Goal: Information Seeking & Learning: Learn about a topic

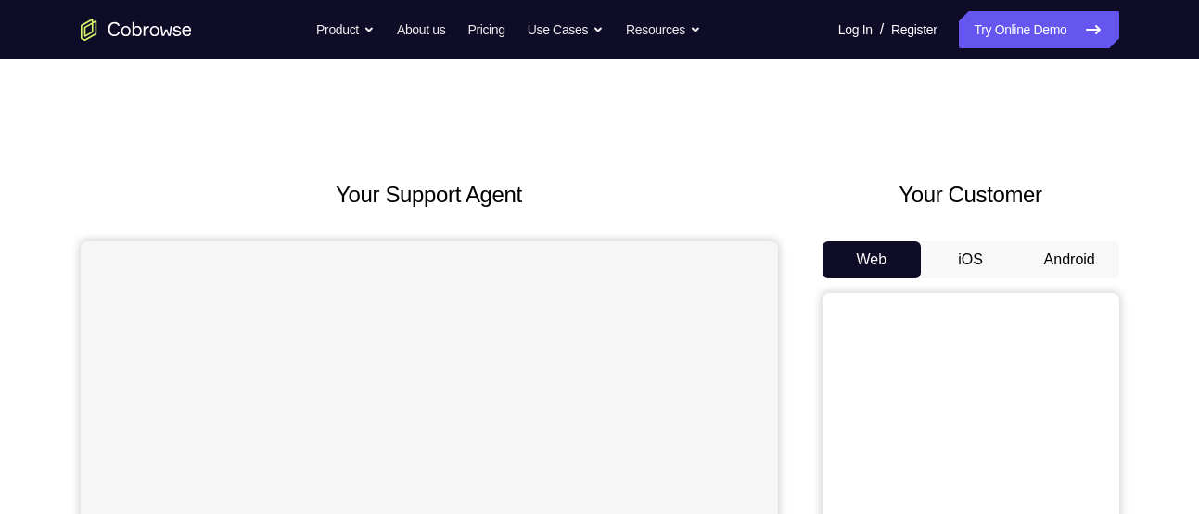
drag, startPoint x: 0, startPoint y: 0, endPoint x: 1058, endPoint y: 250, distance: 1087.0
click at [1058, 250] on button "Android" at bounding box center [1069, 259] width 99 height 37
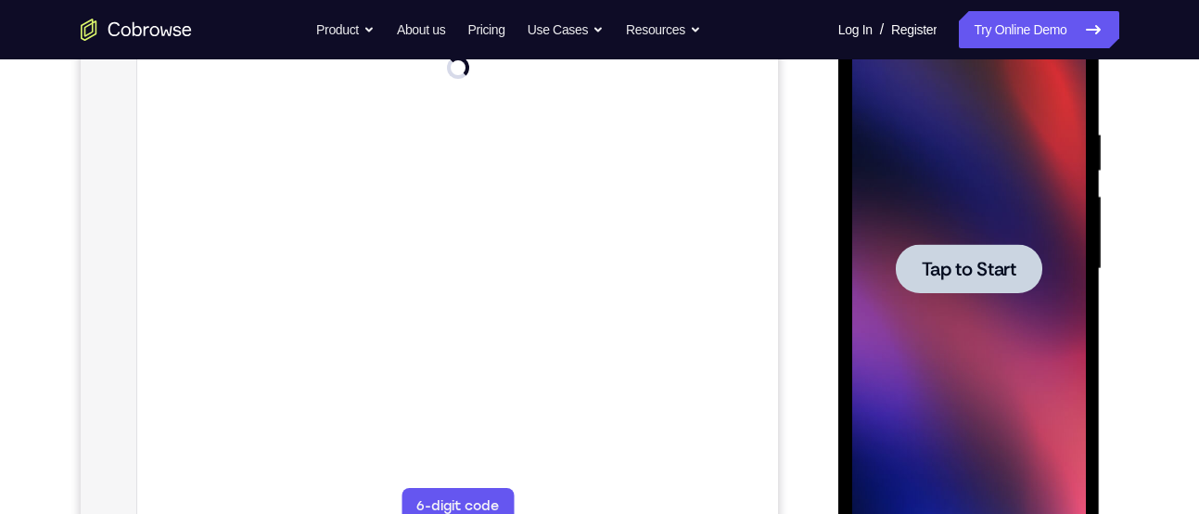
click at [911, 262] on div at bounding box center [969, 268] width 146 height 49
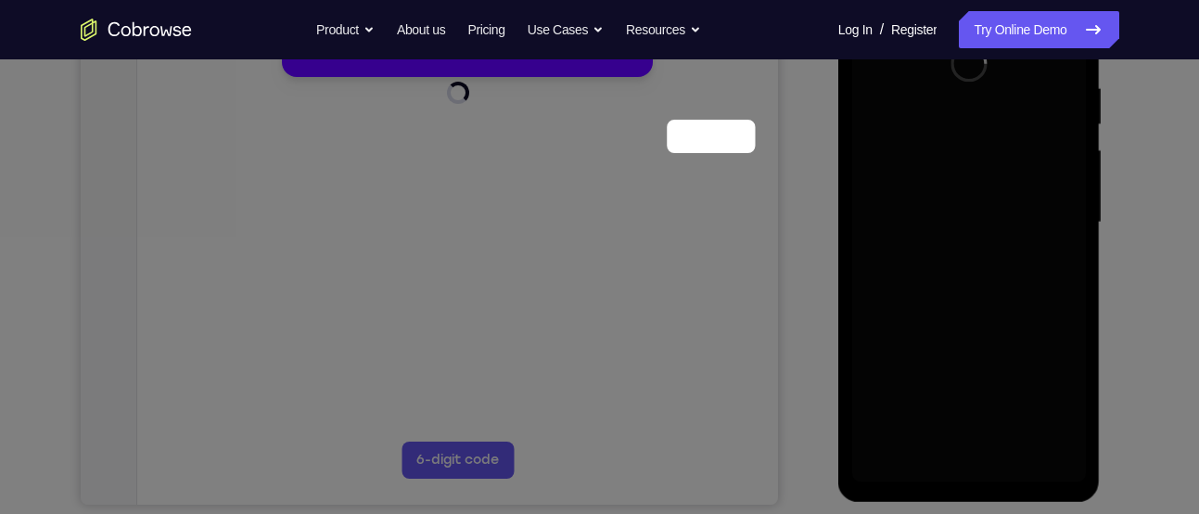
scroll to position [179, 0]
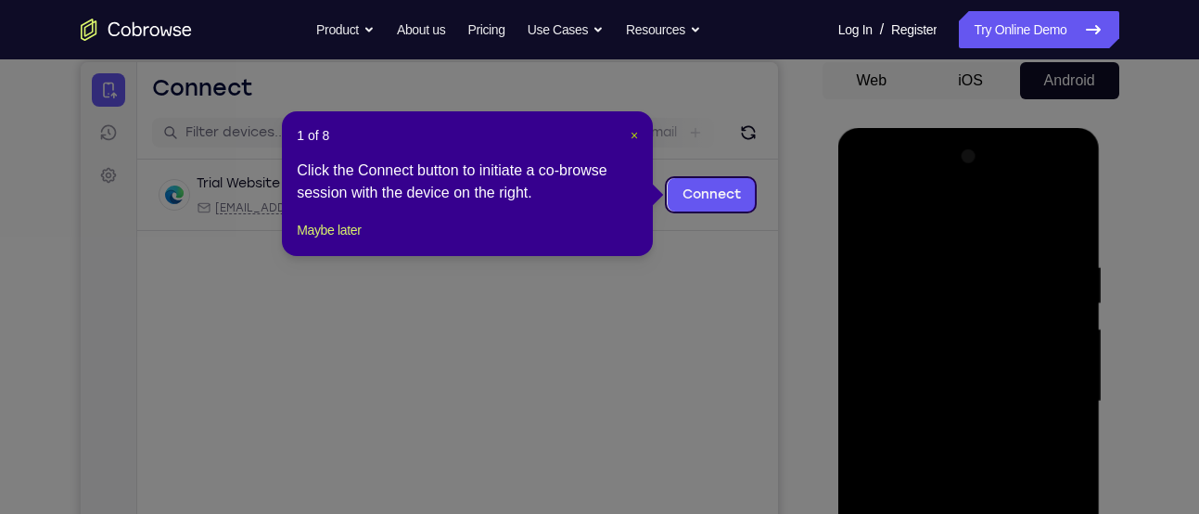
click at [631, 132] on span "×" at bounding box center [633, 135] width 7 height 15
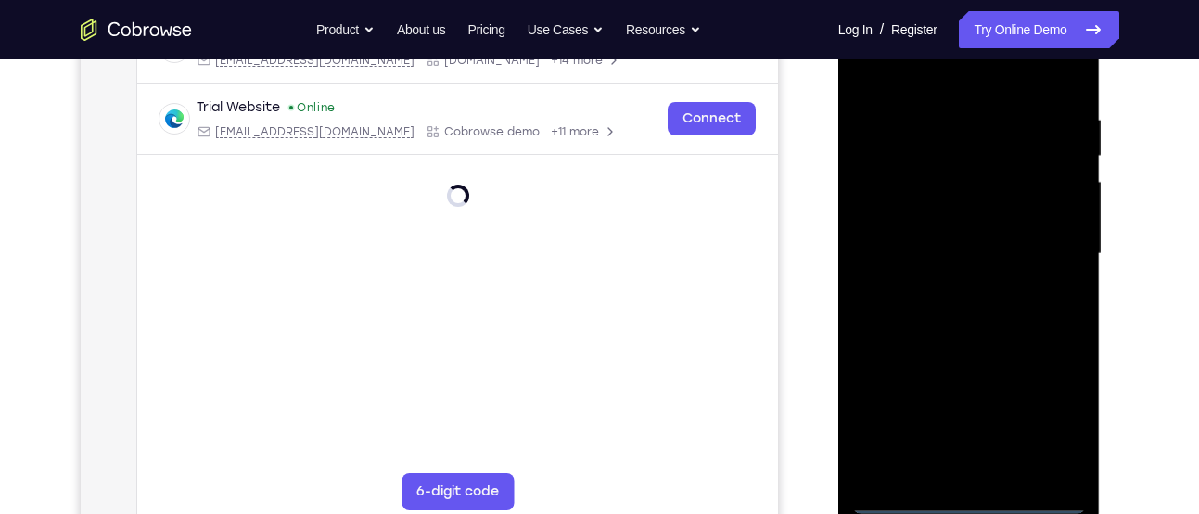
scroll to position [359, 0]
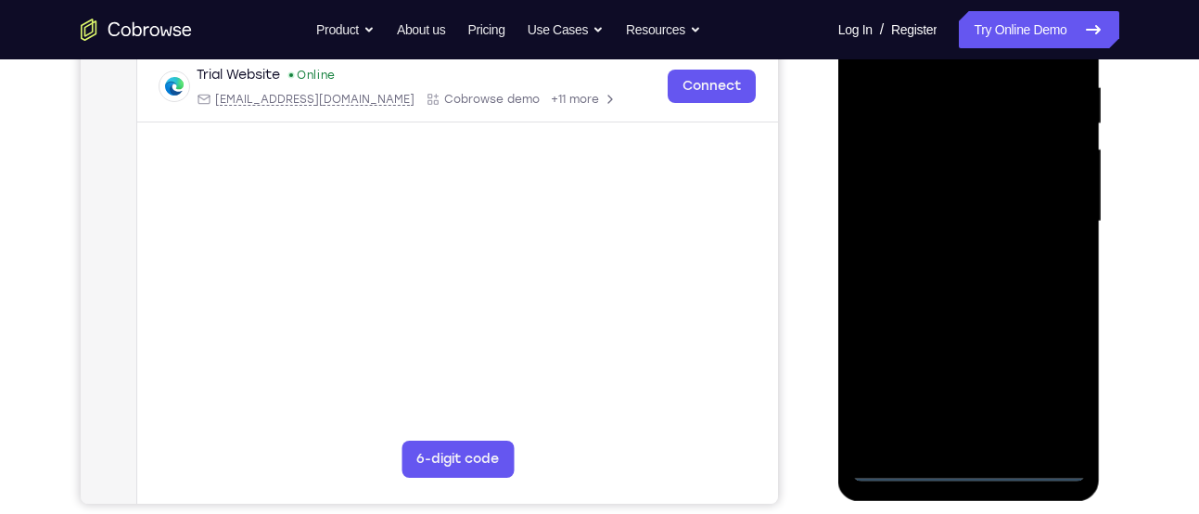
click at [963, 468] on div at bounding box center [969, 221] width 234 height 519
click at [1056, 382] on div at bounding box center [969, 221] width 234 height 519
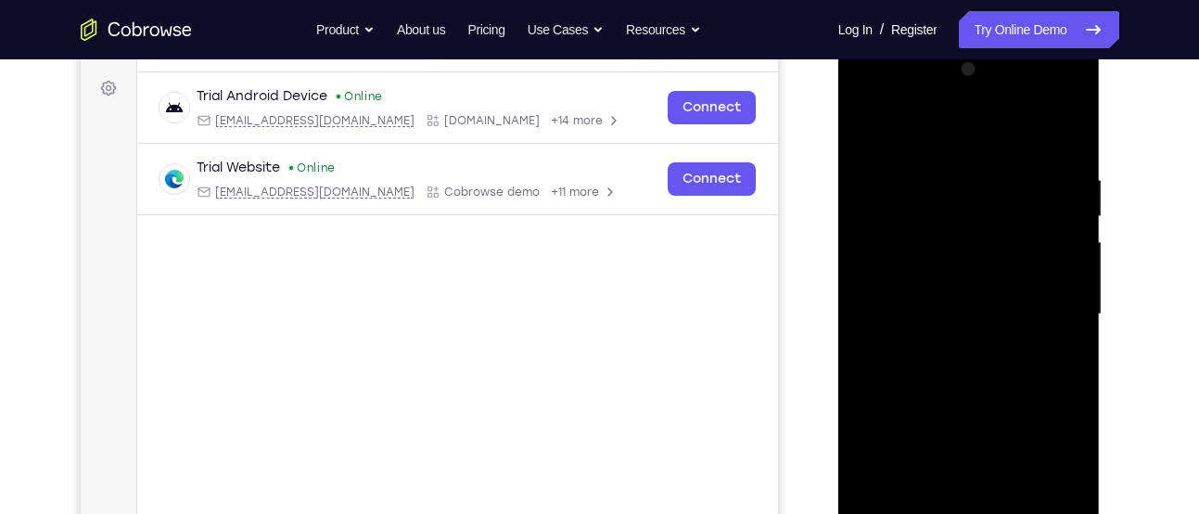
scroll to position [264, 0]
click at [906, 100] on div at bounding box center [969, 316] width 234 height 519
click at [1040, 312] on div at bounding box center [969, 316] width 234 height 519
click at [937, 348] on div at bounding box center [969, 316] width 234 height 519
click at [945, 289] on div at bounding box center [969, 316] width 234 height 519
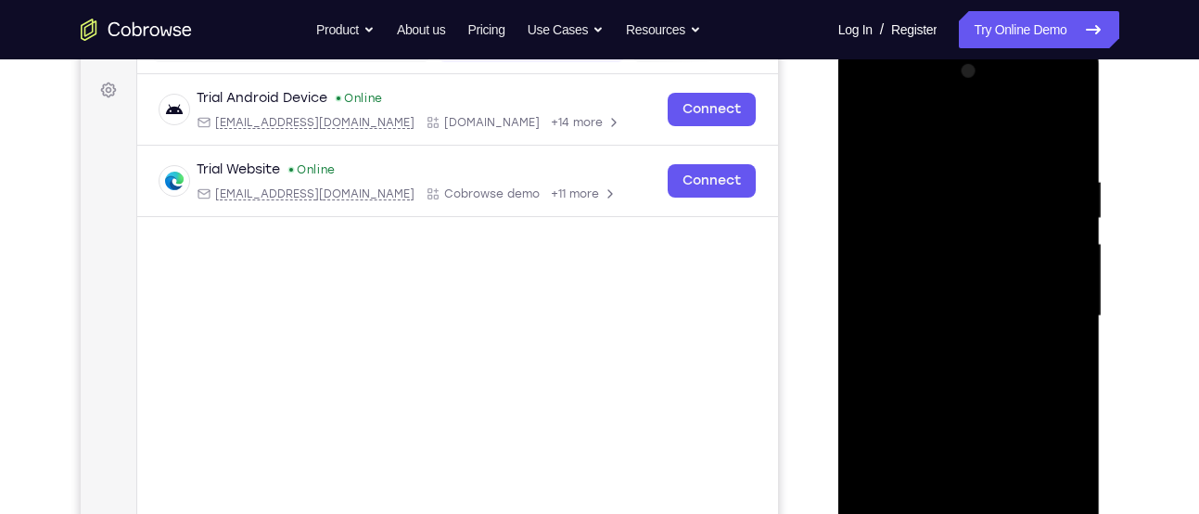
click at [914, 273] on div at bounding box center [969, 316] width 234 height 519
click at [919, 316] on div at bounding box center [969, 316] width 234 height 519
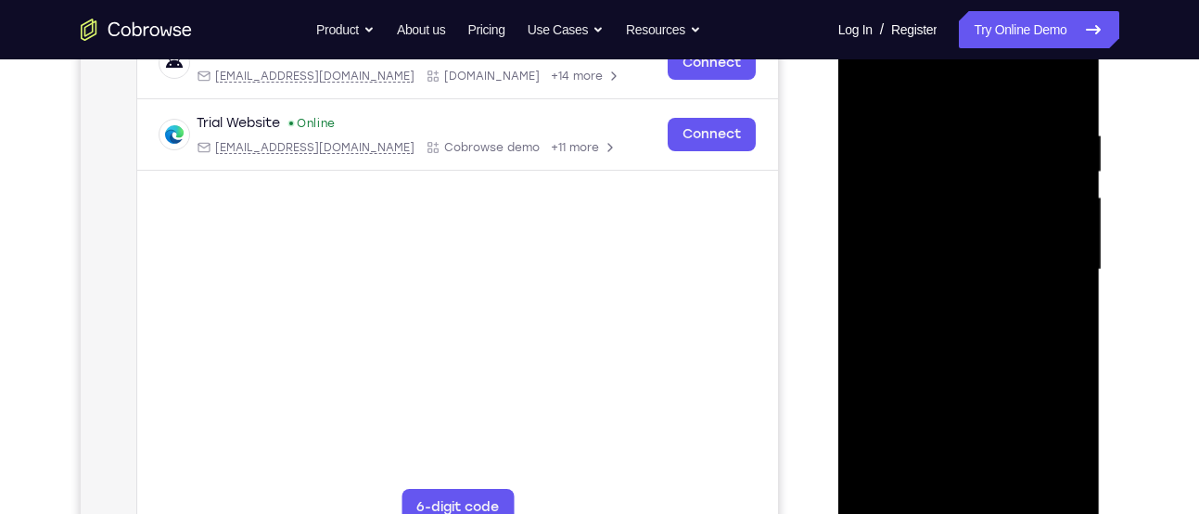
scroll to position [314, 0]
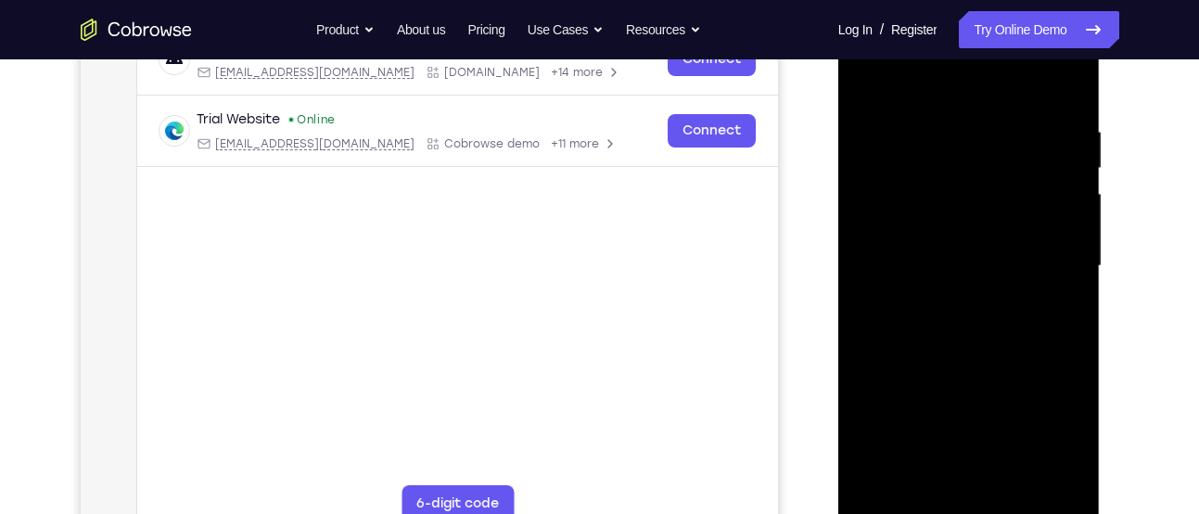
drag, startPoint x: 947, startPoint y: 77, endPoint x: 944, endPoint y: 44, distance: 33.6
click at [944, 44] on div at bounding box center [969, 265] width 234 height 519
click at [1068, 111] on div at bounding box center [969, 265] width 234 height 519
click at [1074, 75] on div at bounding box center [969, 265] width 234 height 519
click at [934, 185] on div at bounding box center [969, 265] width 234 height 519
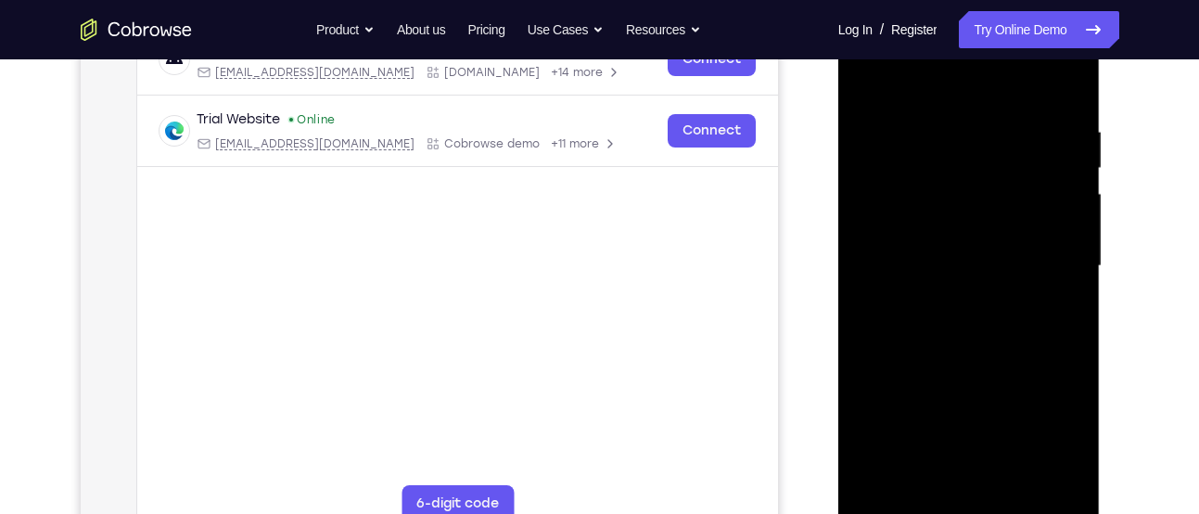
click at [885, 183] on div at bounding box center [969, 265] width 234 height 519
click at [921, 183] on div at bounding box center [969, 265] width 234 height 519
click at [1063, 152] on div at bounding box center [969, 265] width 234 height 519
click at [871, 84] on div at bounding box center [969, 265] width 234 height 519
drag, startPoint x: 950, startPoint y: 327, endPoint x: 950, endPoint y: 300, distance: 26.9
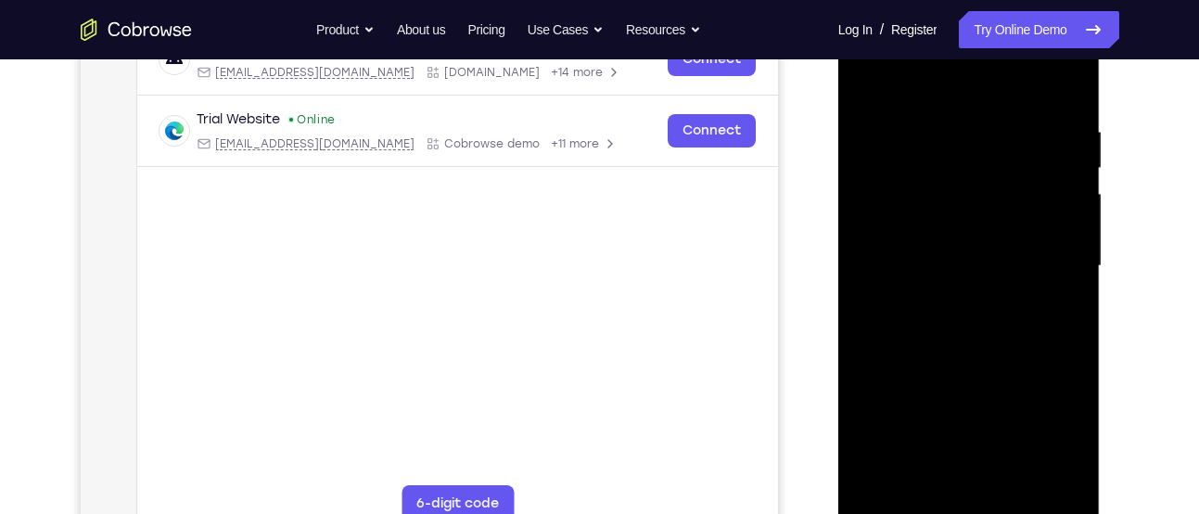
click at [950, 300] on div at bounding box center [969, 265] width 234 height 519
click at [990, 221] on div at bounding box center [969, 265] width 234 height 519
click at [865, 83] on div at bounding box center [969, 265] width 234 height 519
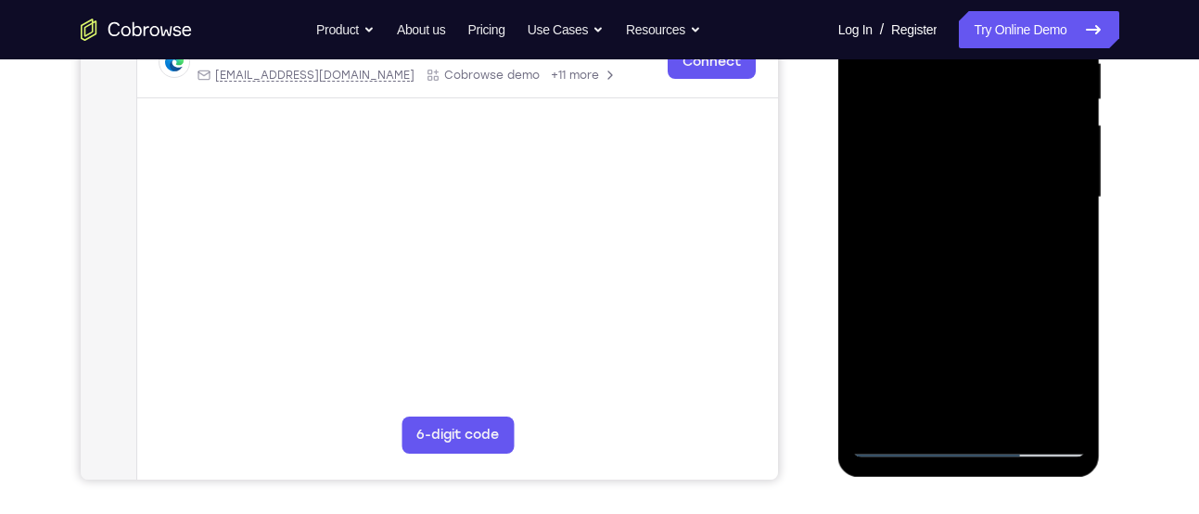
scroll to position [396, 0]
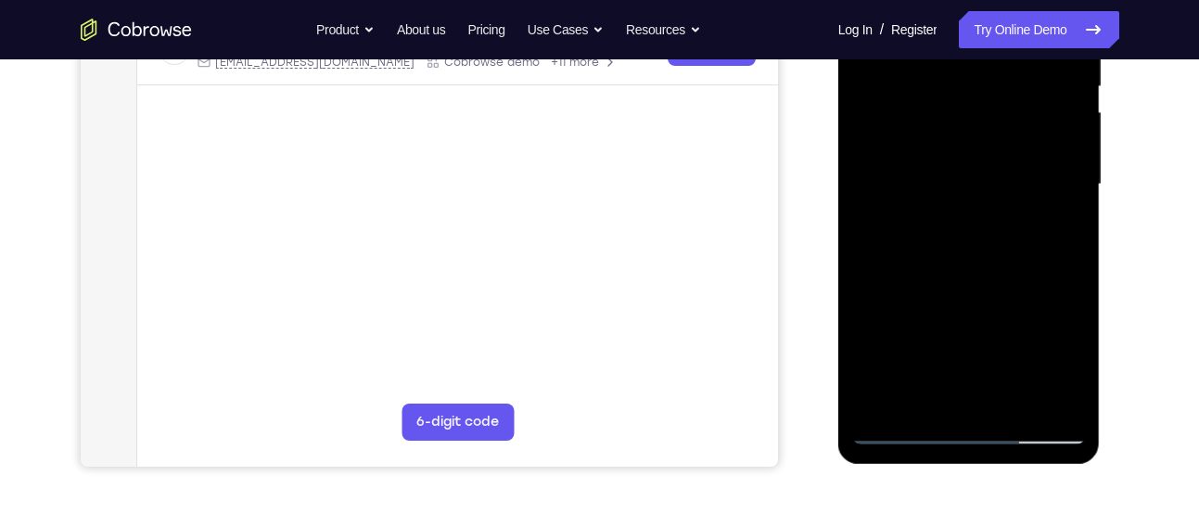
click at [899, 431] on div at bounding box center [969, 184] width 234 height 519
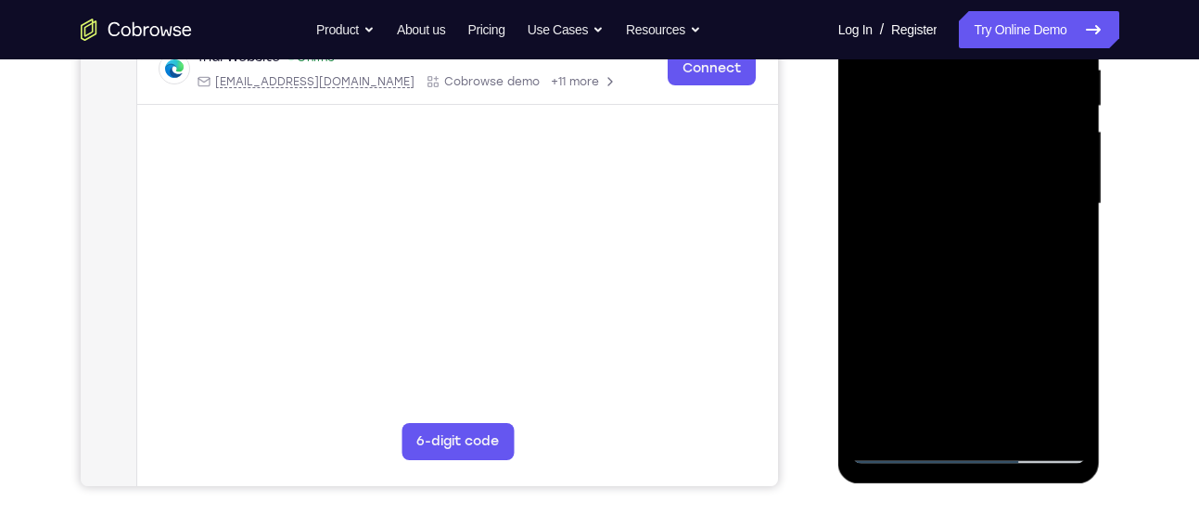
scroll to position [366, 0]
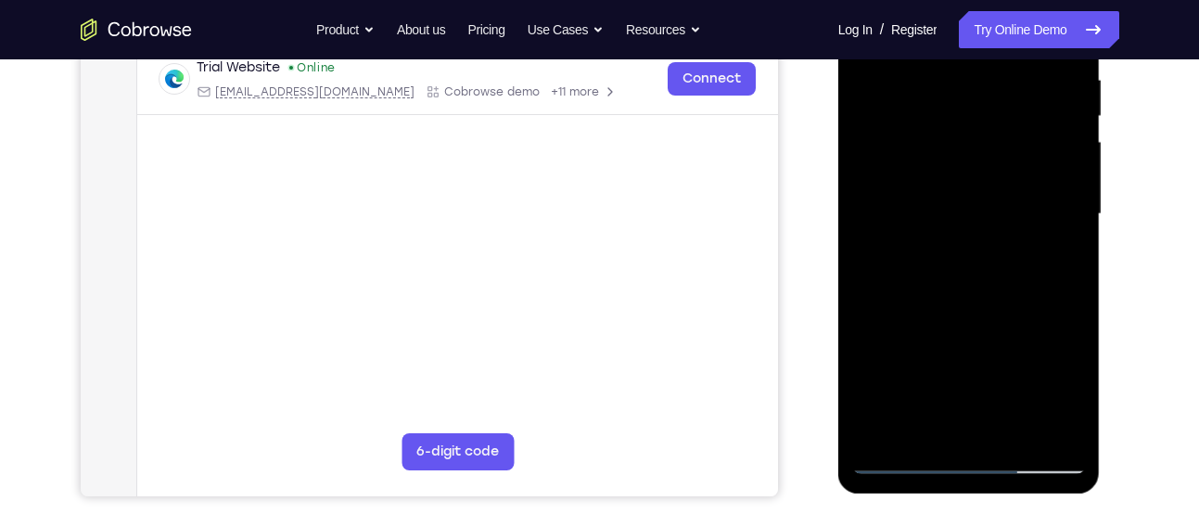
click at [907, 469] on div at bounding box center [969, 214] width 234 height 519
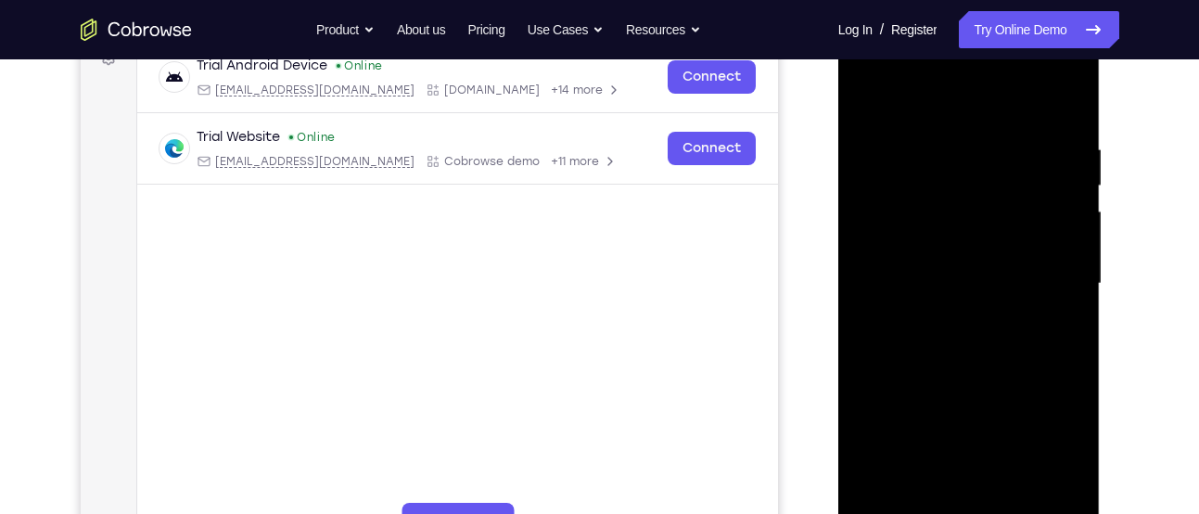
scroll to position [290, 0]
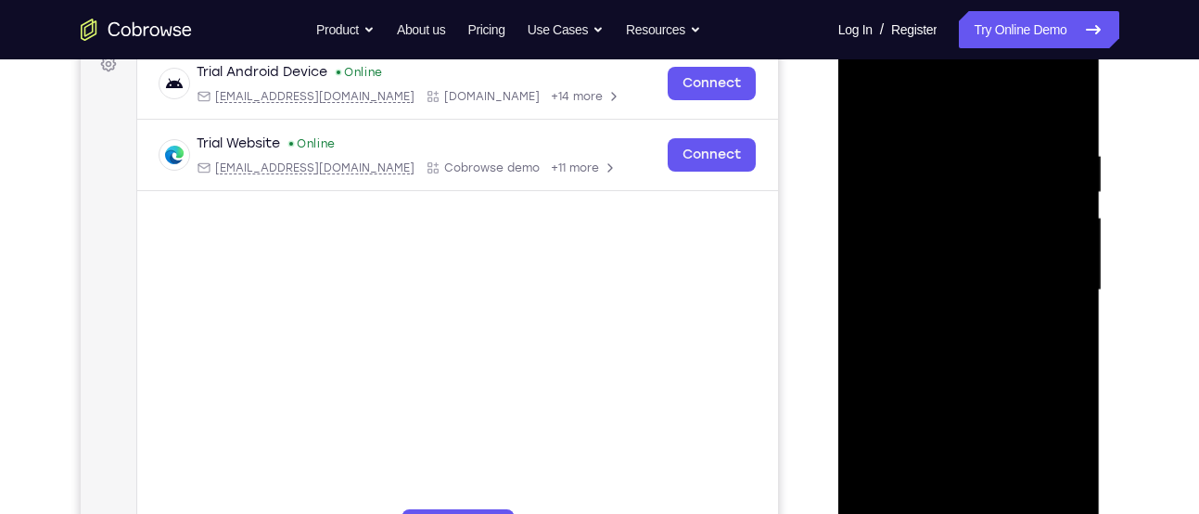
click at [873, 102] on div at bounding box center [969, 290] width 234 height 519
click at [923, 76] on div at bounding box center [969, 290] width 234 height 519
click at [935, 263] on div at bounding box center [969, 290] width 234 height 519
drag, startPoint x: 965, startPoint y: 309, endPoint x: 965, endPoint y: 291, distance: 17.6
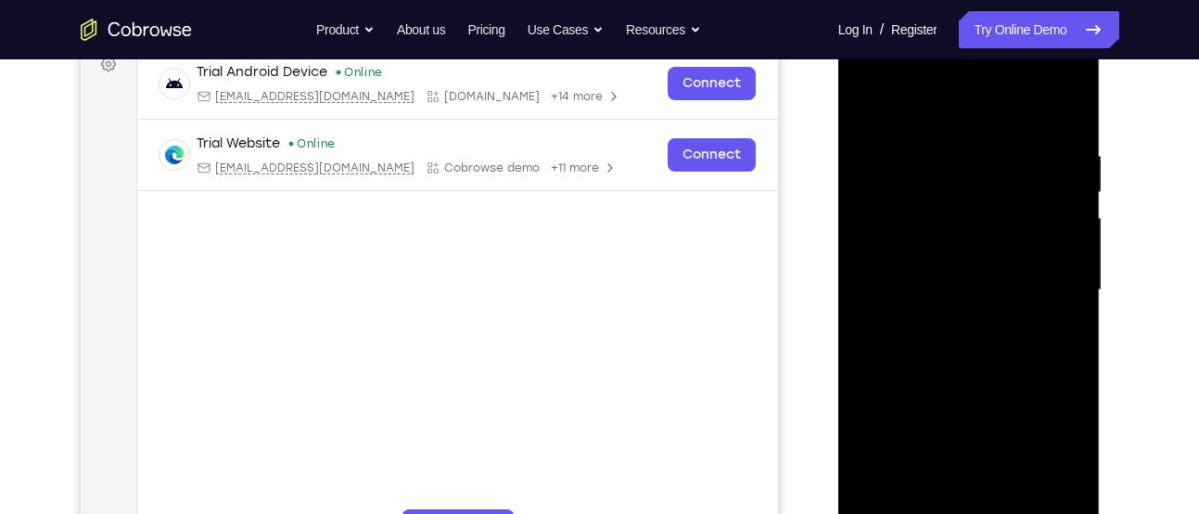
click at [965, 291] on div at bounding box center [969, 290] width 234 height 519
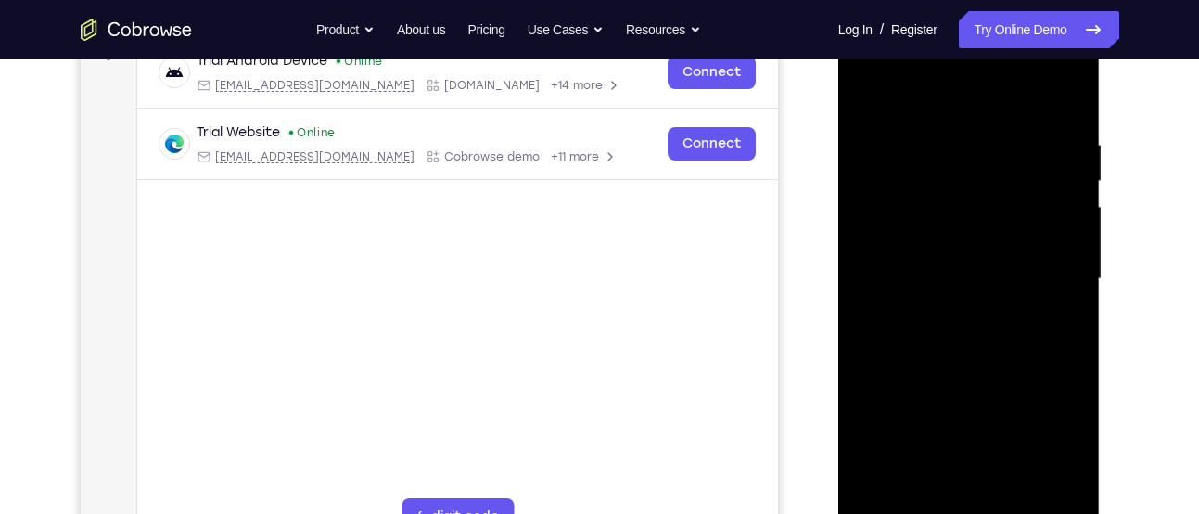
scroll to position [302, 0]
click at [1011, 490] on div at bounding box center [969, 278] width 234 height 519
click at [952, 380] on div at bounding box center [969, 278] width 234 height 519
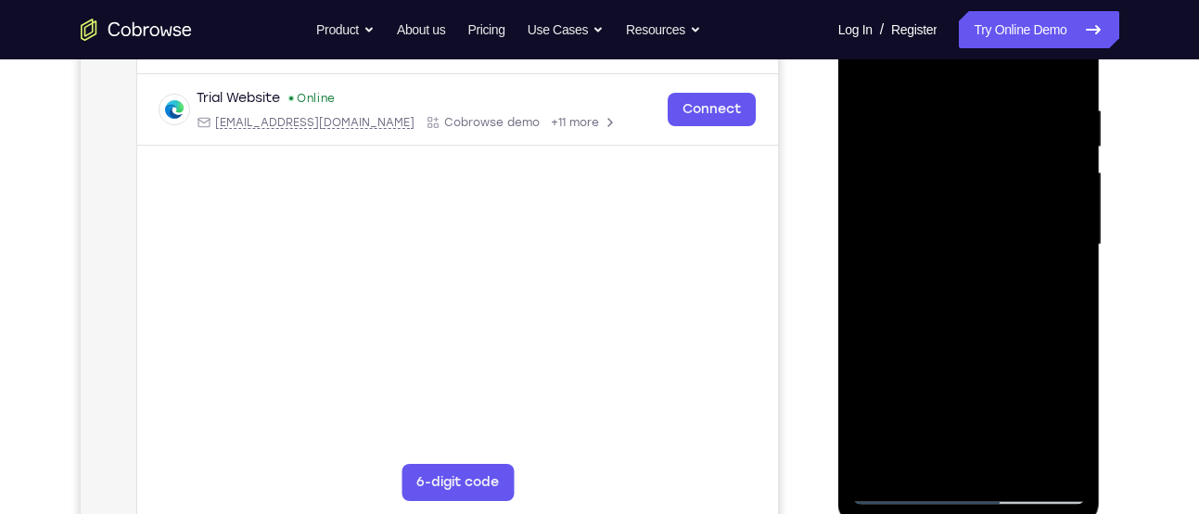
scroll to position [338, 0]
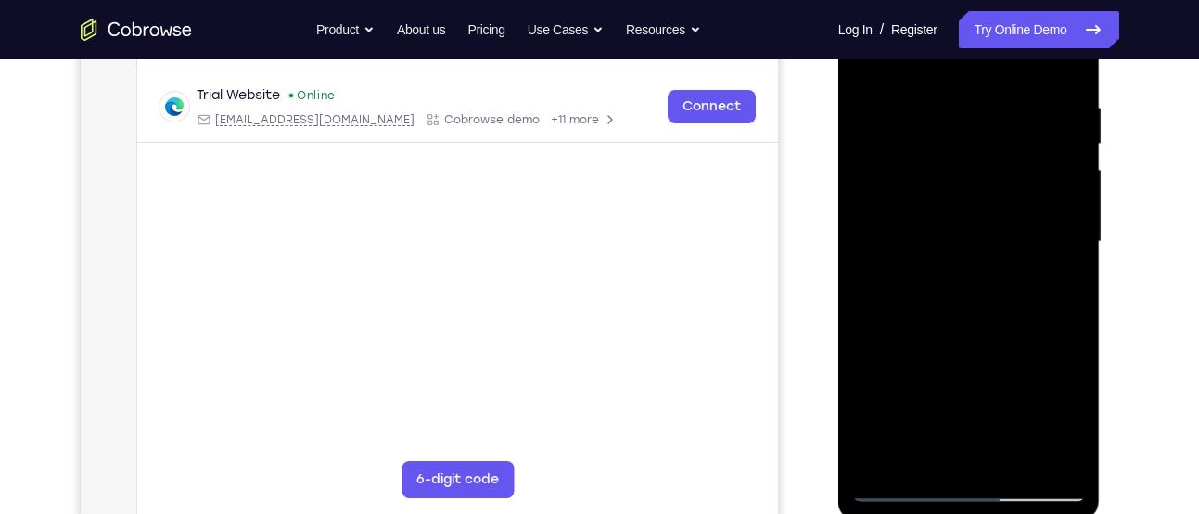
click at [907, 488] on div at bounding box center [969, 241] width 234 height 519
click at [1061, 448] on div at bounding box center [969, 241] width 234 height 519
click at [887, 100] on div at bounding box center [969, 241] width 234 height 519
click at [925, 220] on div at bounding box center [969, 241] width 234 height 519
click at [908, 488] on div at bounding box center [969, 241] width 234 height 519
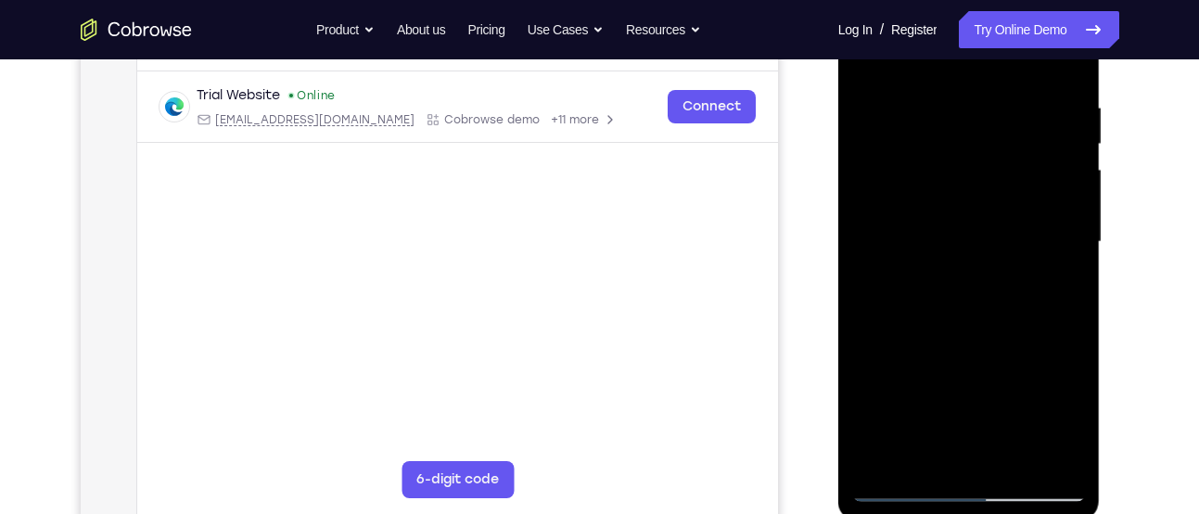
click at [925, 456] on div at bounding box center [969, 241] width 234 height 519
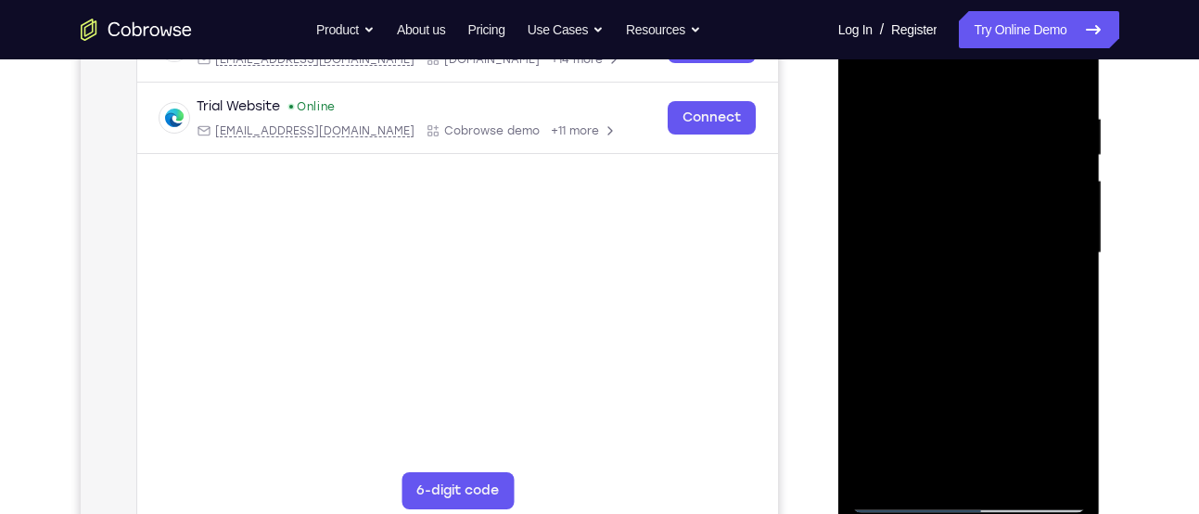
scroll to position [324, 0]
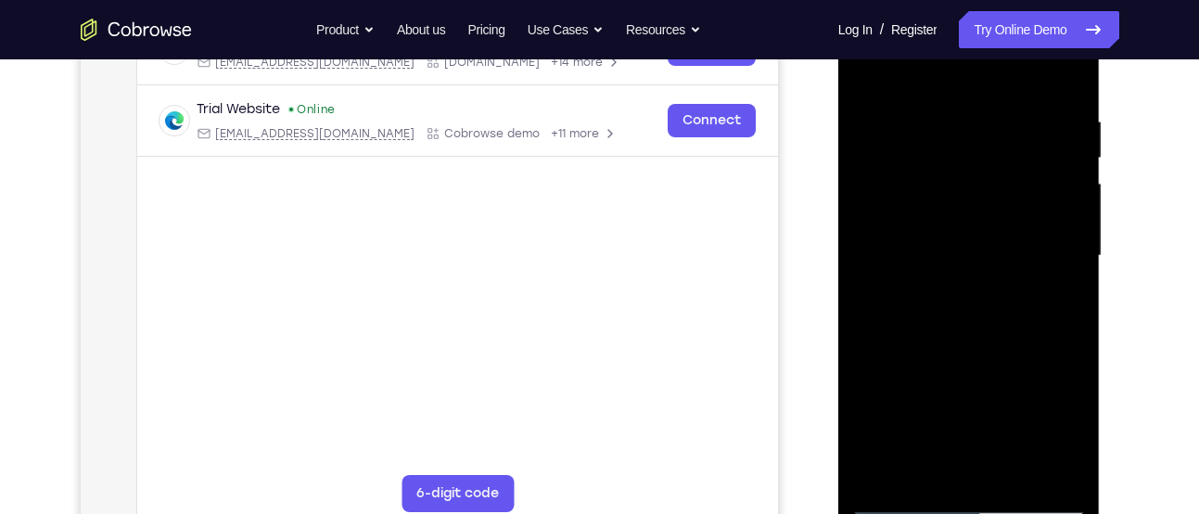
click at [878, 469] on div at bounding box center [969, 255] width 234 height 519
click at [936, 114] on div at bounding box center [969, 255] width 234 height 519
click at [1053, 235] on div at bounding box center [969, 255] width 234 height 519
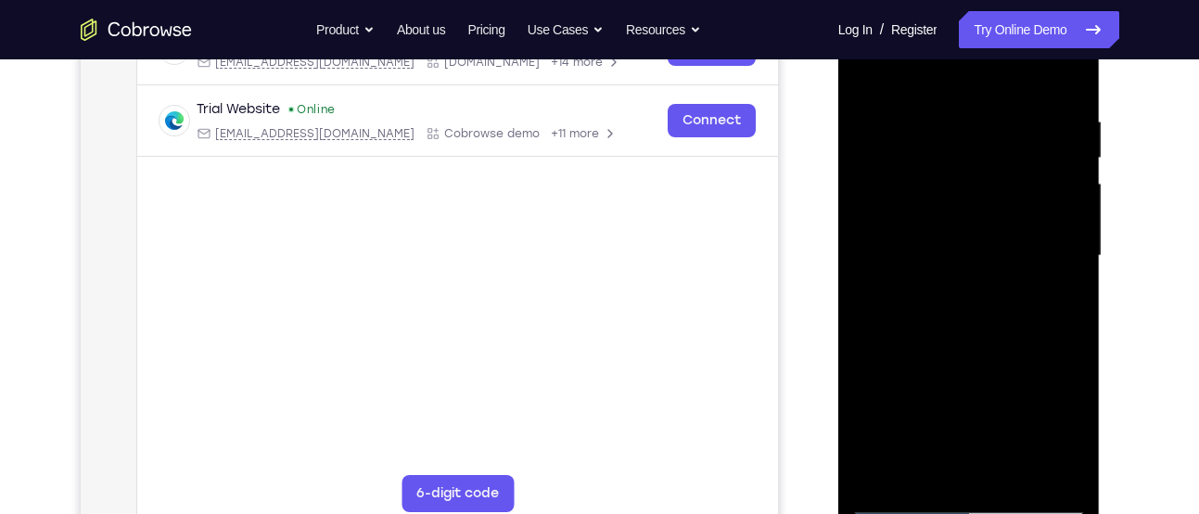
click at [1053, 235] on div at bounding box center [969, 255] width 234 height 519
click at [870, 260] on div at bounding box center [969, 255] width 234 height 519
drag, startPoint x: 1022, startPoint y: 256, endPoint x: 953, endPoint y: 263, distance: 69.0
click at [953, 263] on div at bounding box center [969, 255] width 234 height 519
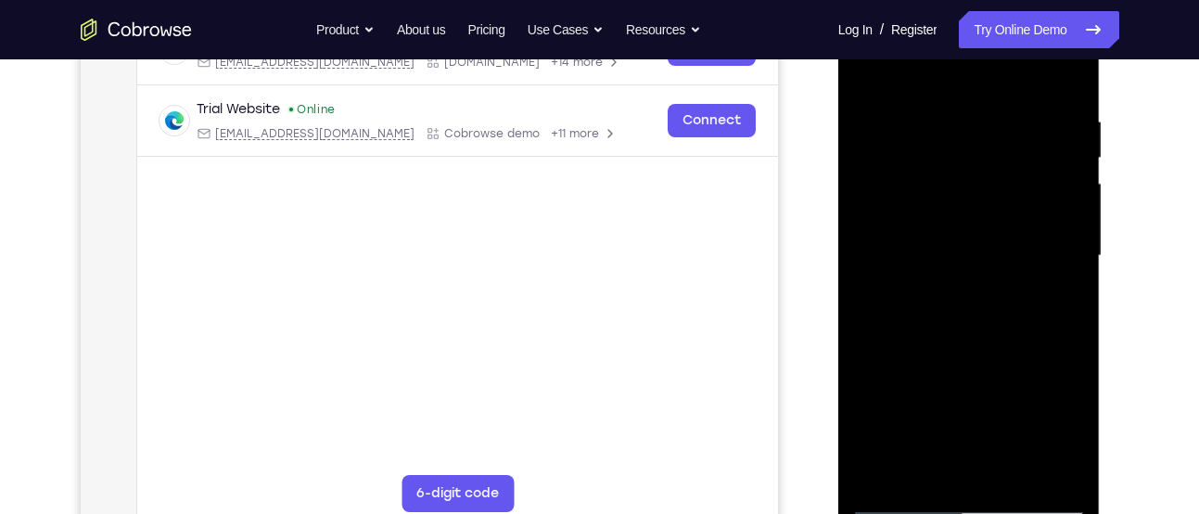
click at [1006, 267] on div at bounding box center [969, 255] width 234 height 519
drag, startPoint x: 1043, startPoint y: 264, endPoint x: 942, endPoint y: 268, distance: 101.1
click at [942, 268] on div at bounding box center [969, 255] width 234 height 519
click at [1024, 254] on div at bounding box center [969, 255] width 234 height 519
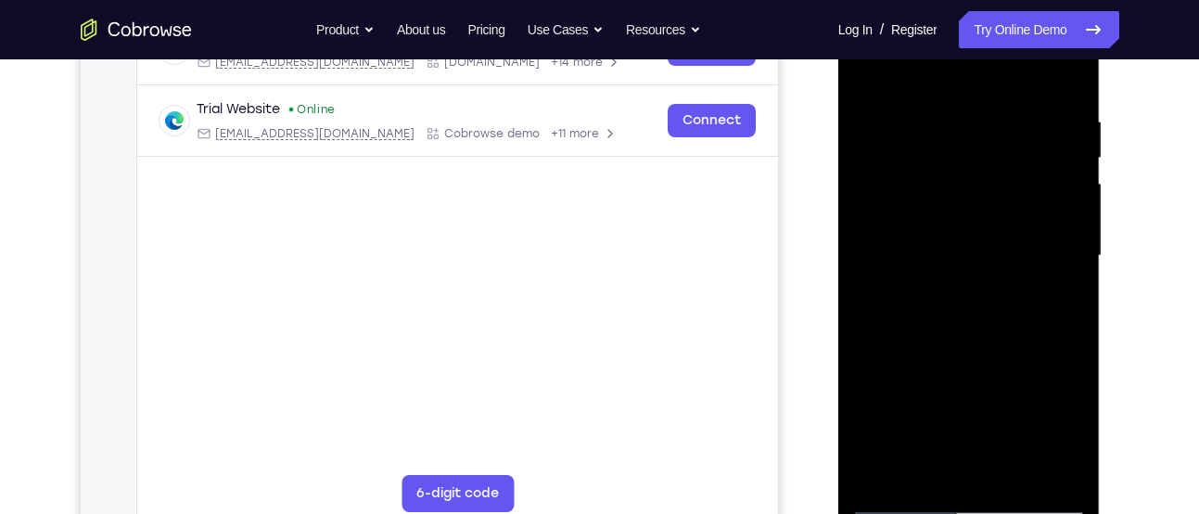
click at [1024, 254] on div at bounding box center [969, 255] width 234 height 519
click at [878, 276] on div at bounding box center [969, 255] width 234 height 519
click at [1069, 73] on div at bounding box center [969, 255] width 234 height 519
drag, startPoint x: 1023, startPoint y: 362, endPoint x: 998, endPoint y: 220, distance: 144.0
click at [998, 220] on div at bounding box center [969, 255] width 234 height 519
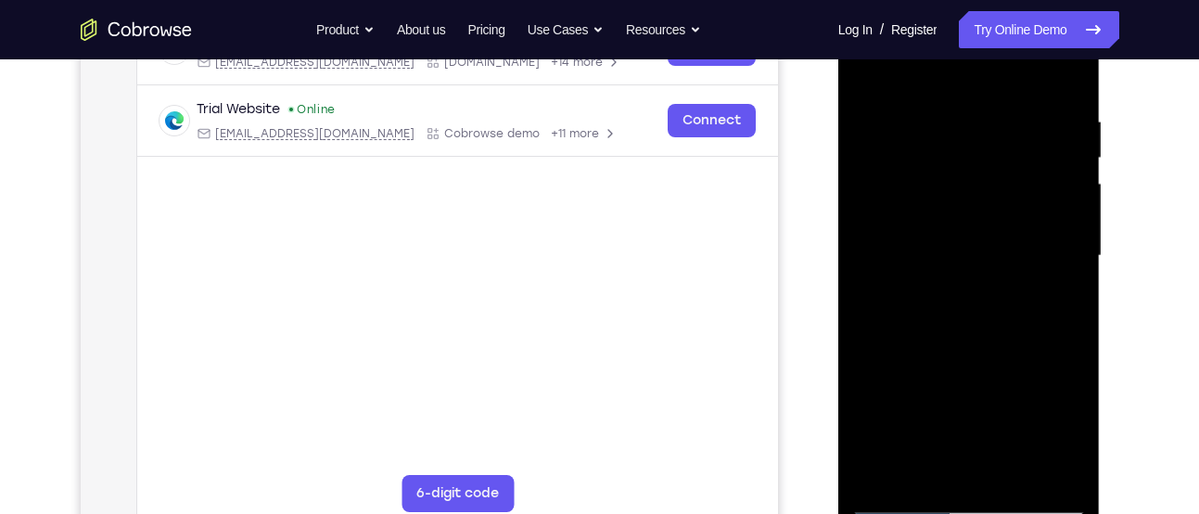
drag, startPoint x: 953, startPoint y: 362, endPoint x: 961, endPoint y: 232, distance: 130.1
click at [961, 232] on div at bounding box center [969, 255] width 234 height 519
drag, startPoint x: 986, startPoint y: 239, endPoint x: 985, endPoint y: 157, distance: 82.5
click at [985, 160] on div at bounding box center [969, 255] width 234 height 519
drag, startPoint x: 1011, startPoint y: 423, endPoint x: 1011, endPoint y: 298, distance: 125.2
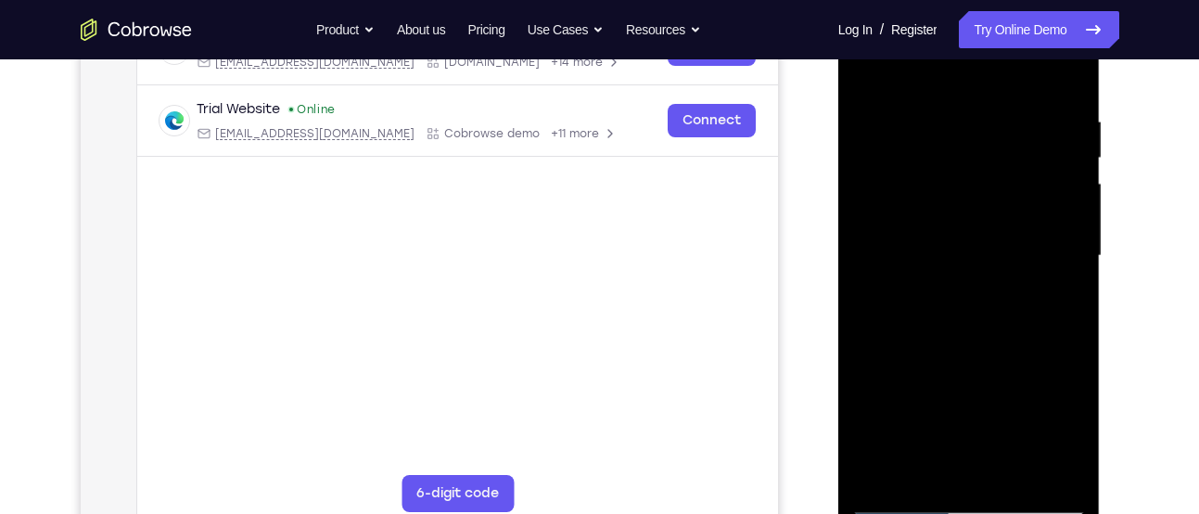
click at [1011, 298] on div at bounding box center [969, 255] width 234 height 519
drag, startPoint x: 977, startPoint y: 376, endPoint x: 977, endPoint y: 393, distance: 16.7
click at [977, 393] on div at bounding box center [969, 255] width 234 height 519
click at [873, 400] on div at bounding box center [969, 255] width 234 height 519
drag, startPoint x: 940, startPoint y: 366, endPoint x: 940, endPoint y: 350, distance: 16.7
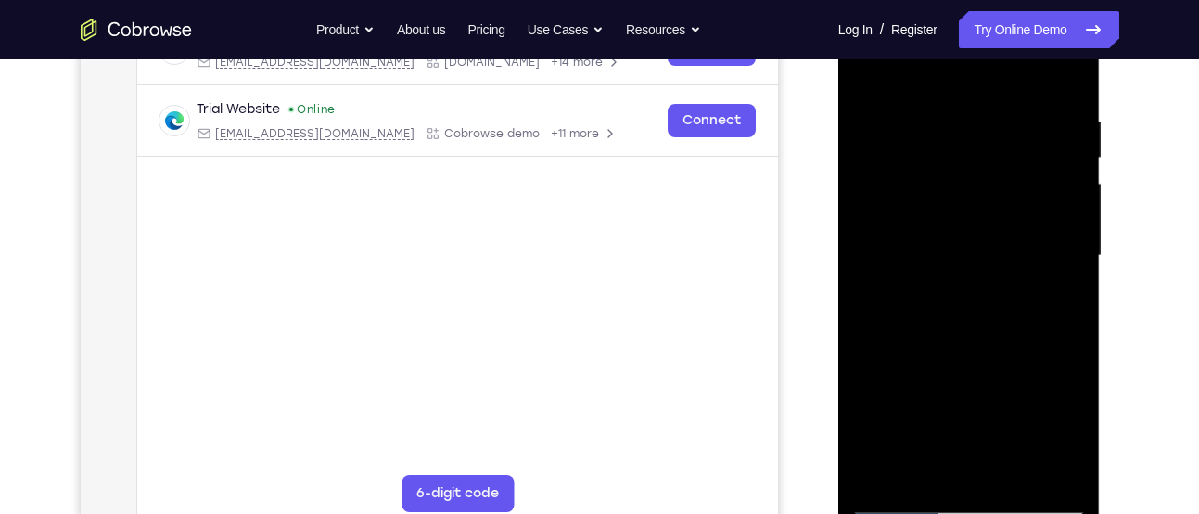
click at [940, 350] on div at bounding box center [969, 255] width 234 height 519
drag, startPoint x: 947, startPoint y: 317, endPoint x: 954, endPoint y: 395, distance: 78.2
click at [954, 395] on div at bounding box center [969, 255] width 234 height 519
click at [1069, 198] on div at bounding box center [969, 255] width 234 height 519
drag, startPoint x: 1033, startPoint y: 235, endPoint x: 1032, endPoint y: 257, distance: 21.3
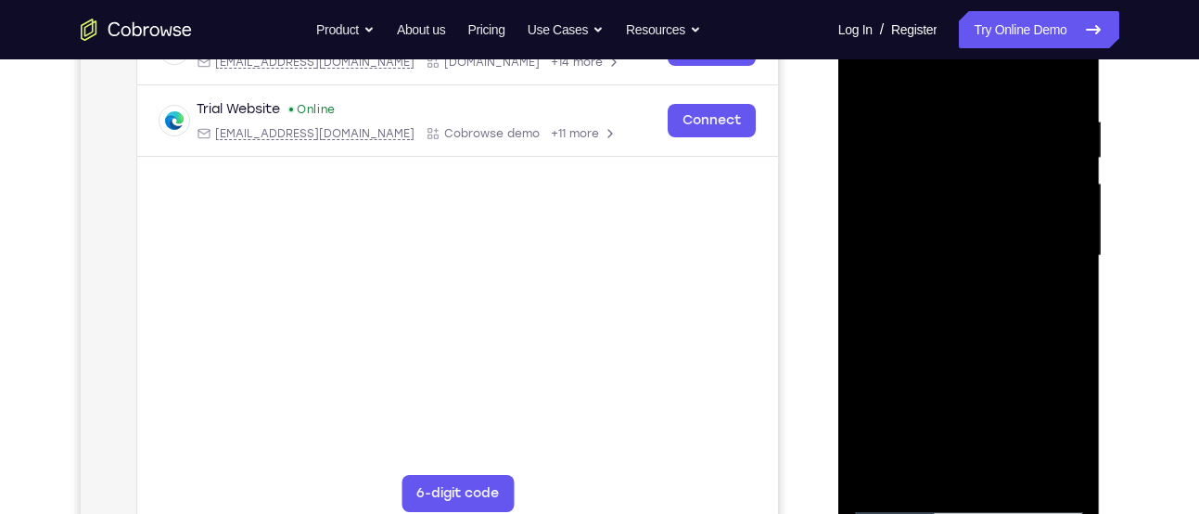
click at [1032, 257] on div at bounding box center [969, 255] width 234 height 519
click at [1069, 237] on div at bounding box center [969, 255] width 234 height 519
click at [934, 474] on div at bounding box center [969, 255] width 234 height 519
drag, startPoint x: 959, startPoint y: 184, endPoint x: 975, endPoint y: 279, distance: 96.0
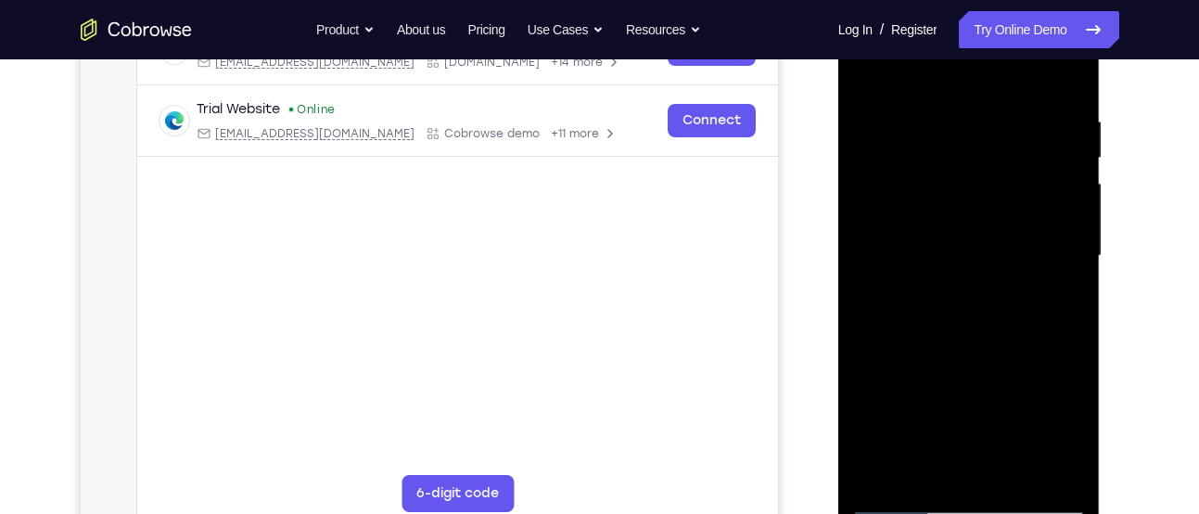
click at [975, 279] on div at bounding box center [969, 255] width 234 height 519
drag, startPoint x: 974, startPoint y: 199, endPoint x: 986, endPoint y: 328, distance: 129.4
click at [986, 328] on div at bounding box center [969, 255] width 234 height 519
drag, startPoint x: 969, startPoint y: 261, endPoint x: 969, endPoint y: 273, distance: 12.1
click at [969, 273] on div at bounding box center [969, 255] width 234 height 519
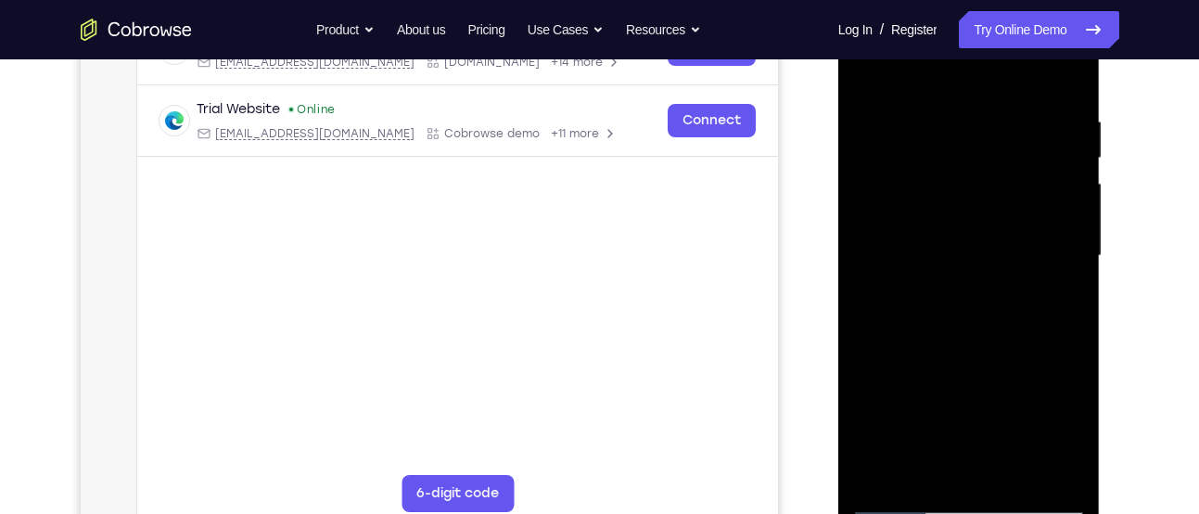
drag, startPoint x: 951, startPoint y: 214, endPoint x: 949, endPoint y: 244, distance: 29.7
click at [949, 244] on div at bounding box center [969, 255] width 234 height 519
click at [884, 473] on div at bounding box center [969, 255] width 234 height 519
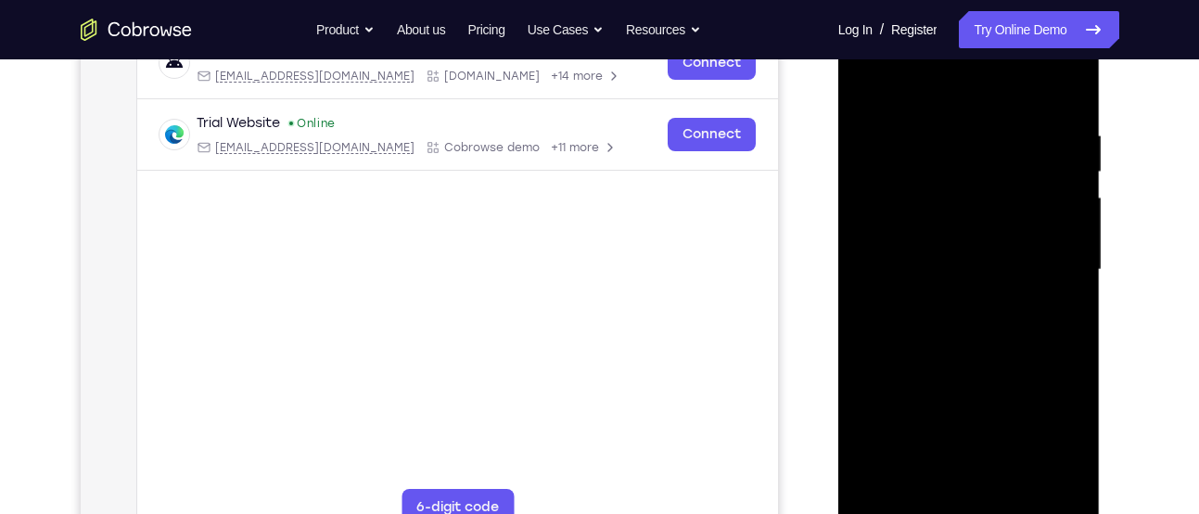
scroll to position [309, 0]
click at [1069, 79] on div at bounding box center [969, 271] width 234 height 519
click at [904, 243] on div at bounding box center [969, 271] width 234 height 519
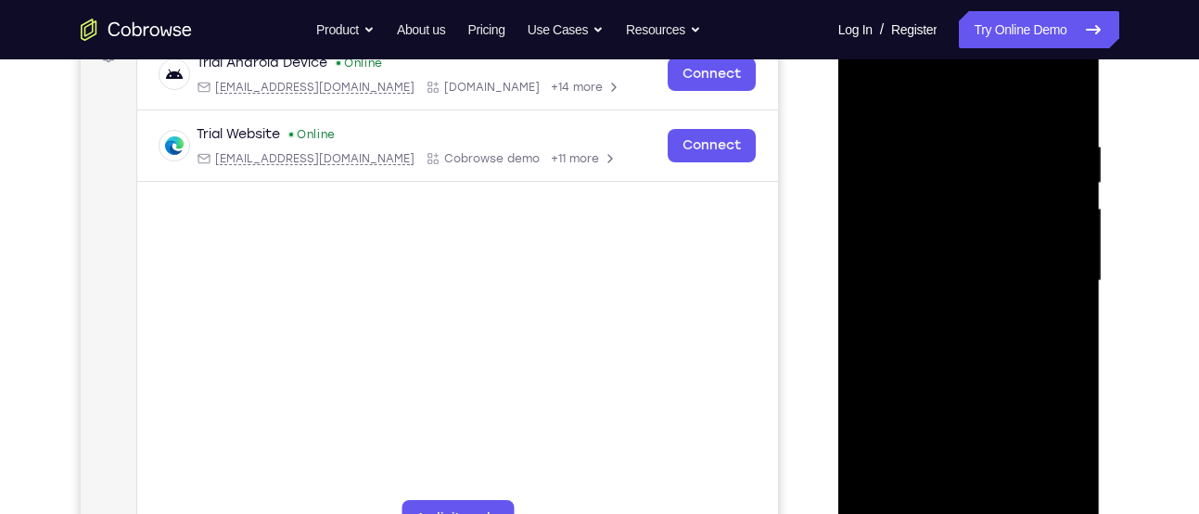
scroll to position [296, 0]
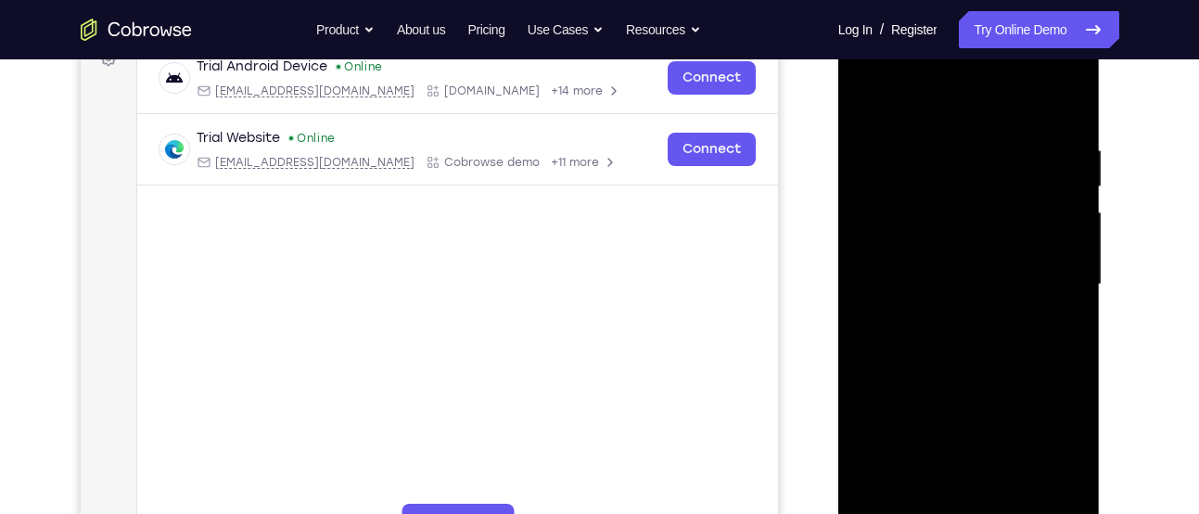
click at [864, 86] on div at bounding box center [969, 284] width 234 height 519
click at [915, 194] on div at bounding box center [969, 284] width 234 height 519
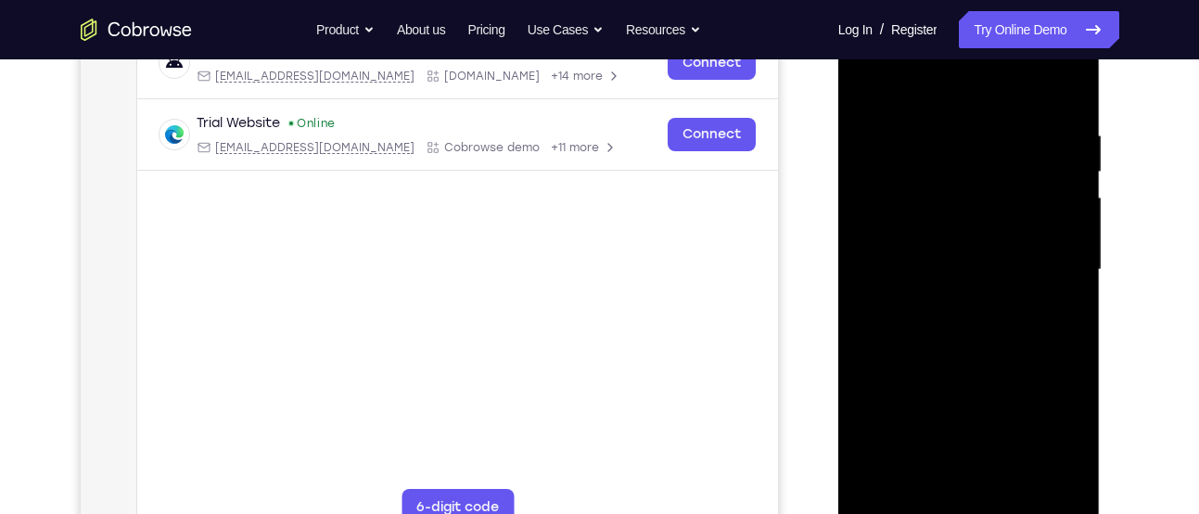
scroll to position [315, 0]
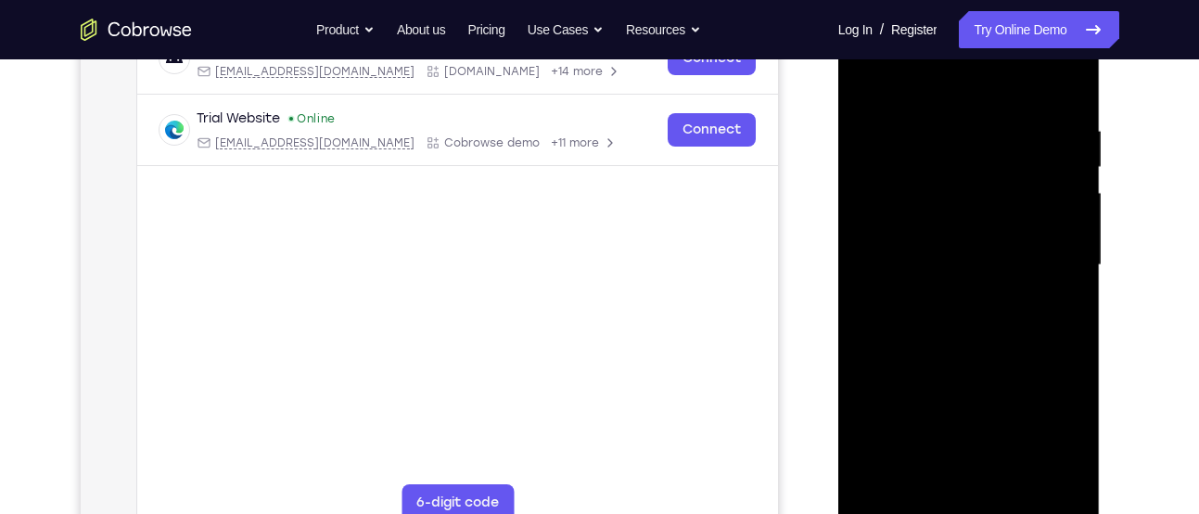
click at [887, 481] on div at bounding box center [969, 265] width 234 height 519
